Goal: Navigation & Orientation: Find specific page/section

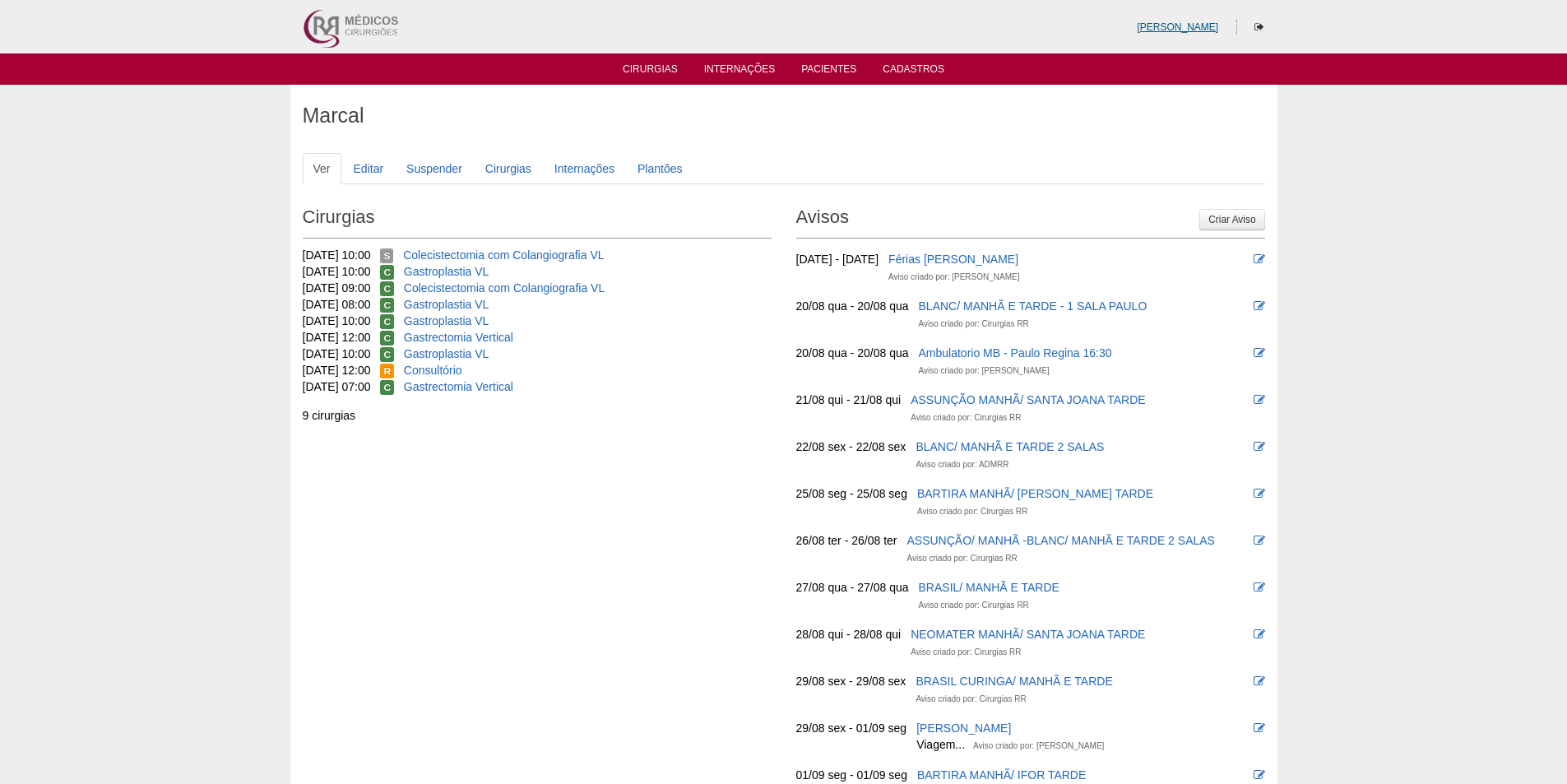
click at [1180, 21] on link "[PERSON_NAME]" at bounding box center [1177, 27] width 81 height 12
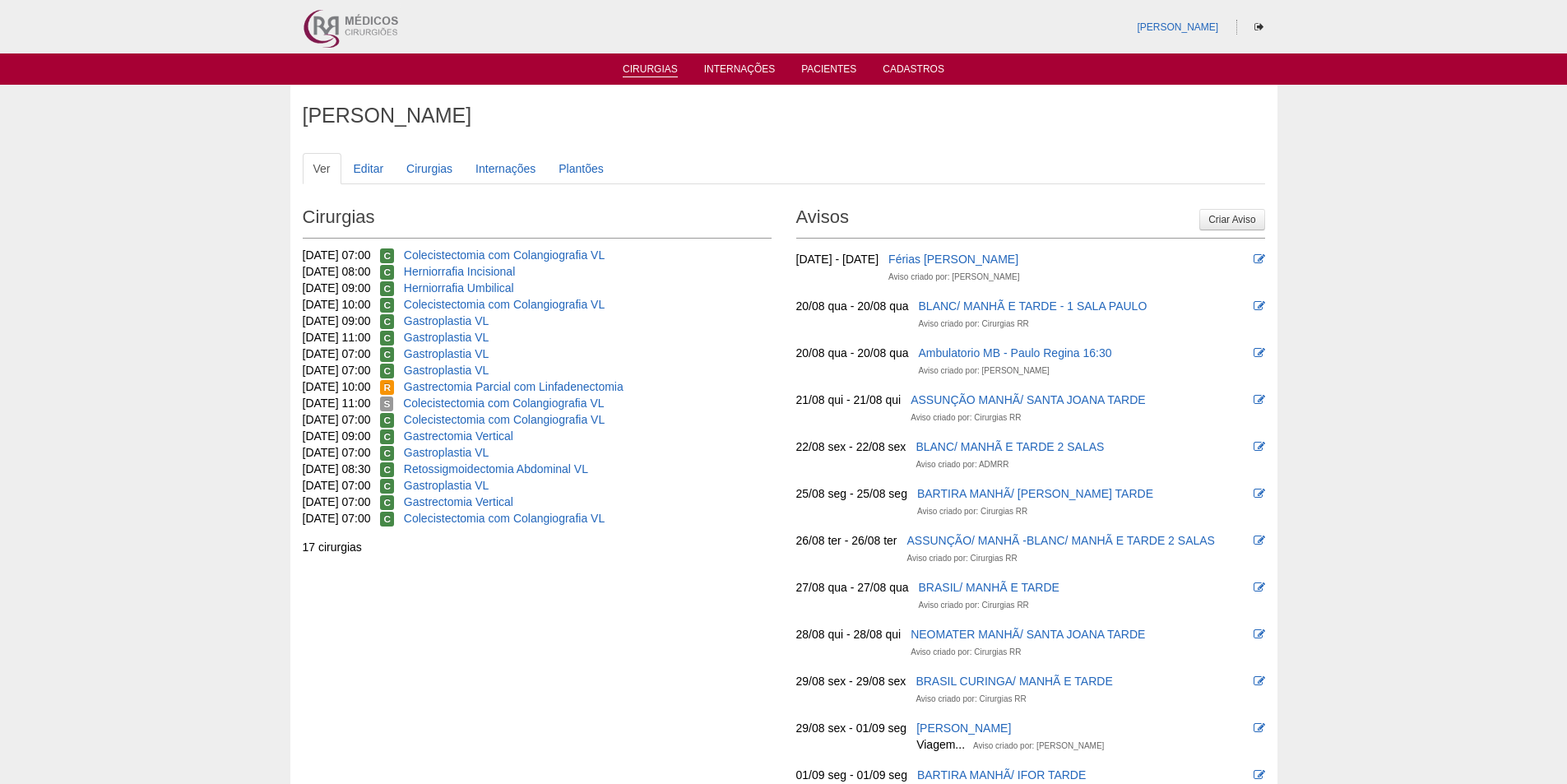
click at [655, 71] on link "Cirurgias" at bounding box center [650, 70] width 55 height 14
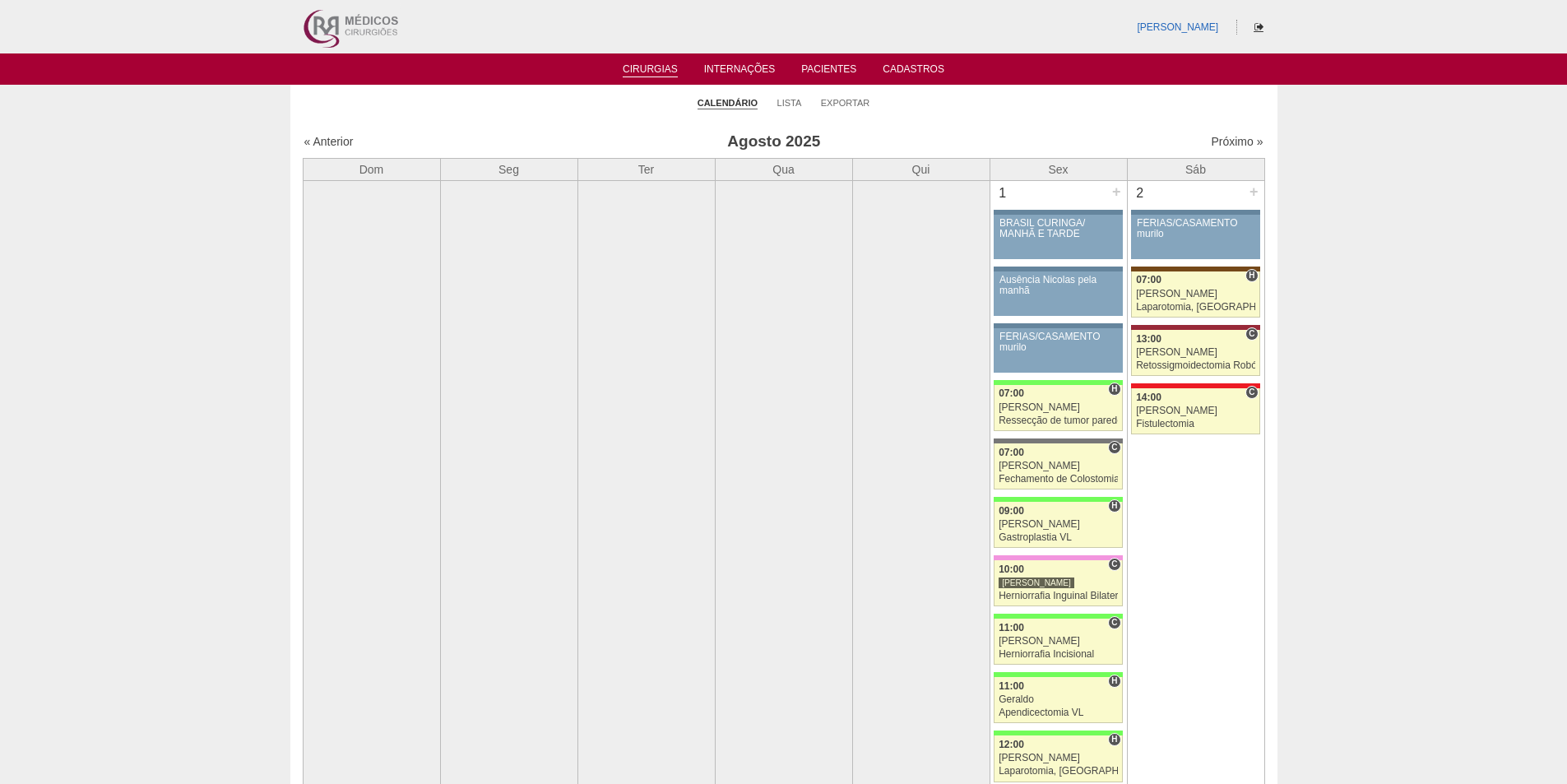
click at [1257, 23] on icon at bounding box center [1258, 27] width 9 height 10
